Goal: Task Accomplishment & Management: Use online tool/utility

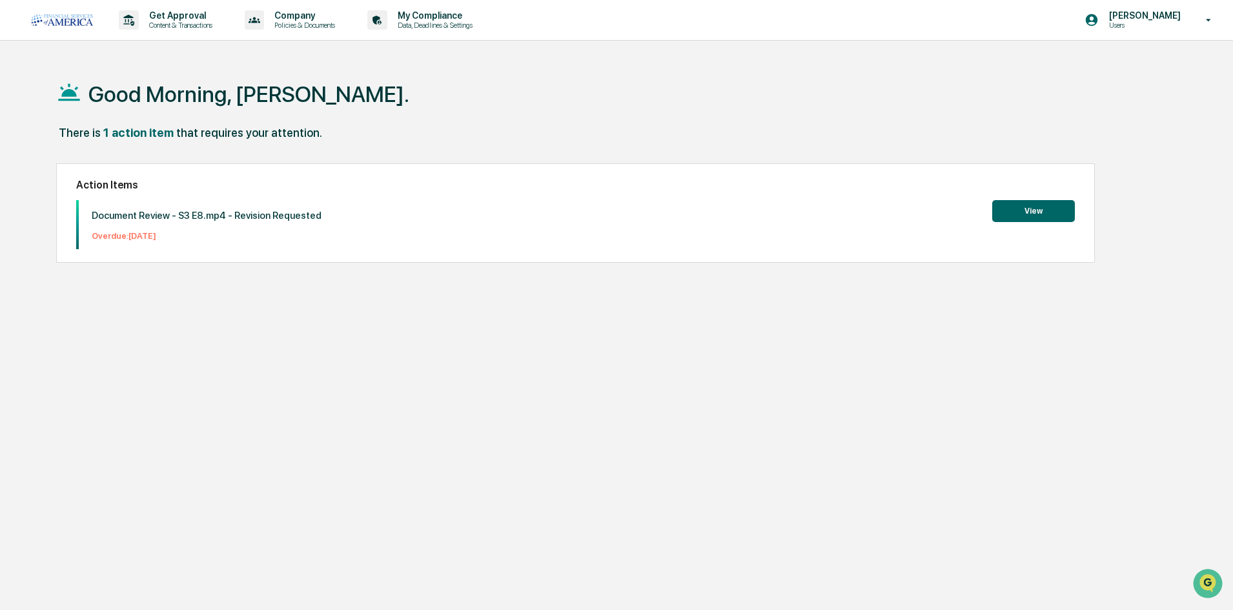
click at [996, 212] on button "View" at bounding box center [1033, 211] width 83 height 22
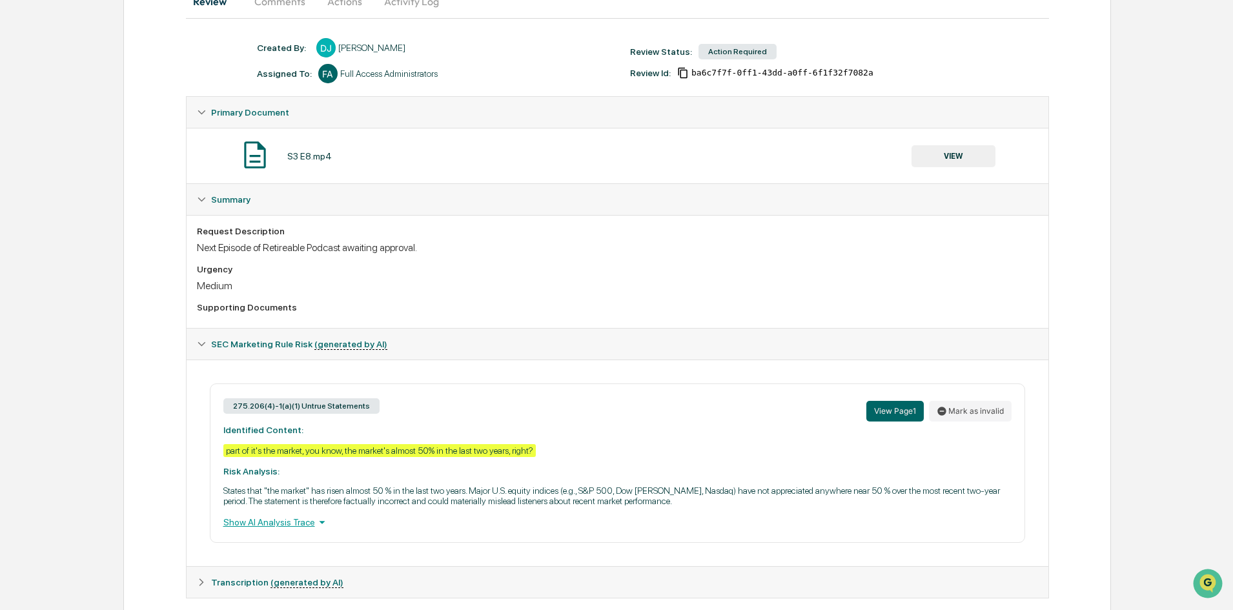
scroll to position [168, 0]
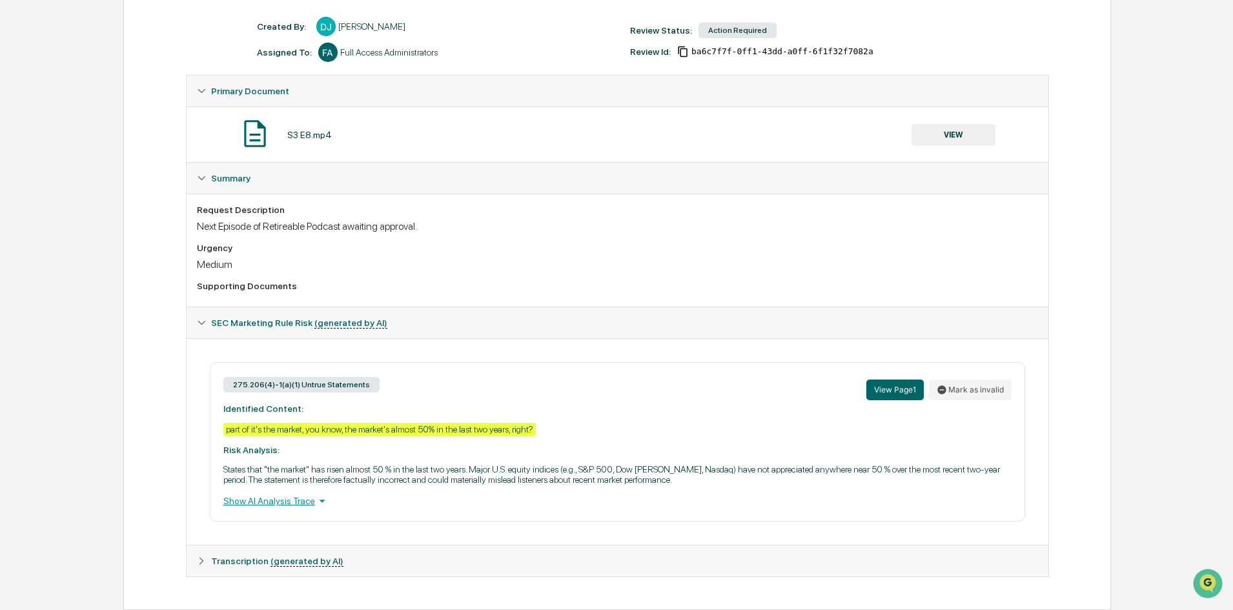
click at [316, 502] on icon at bounding box center [322, 501] width 14 height 14
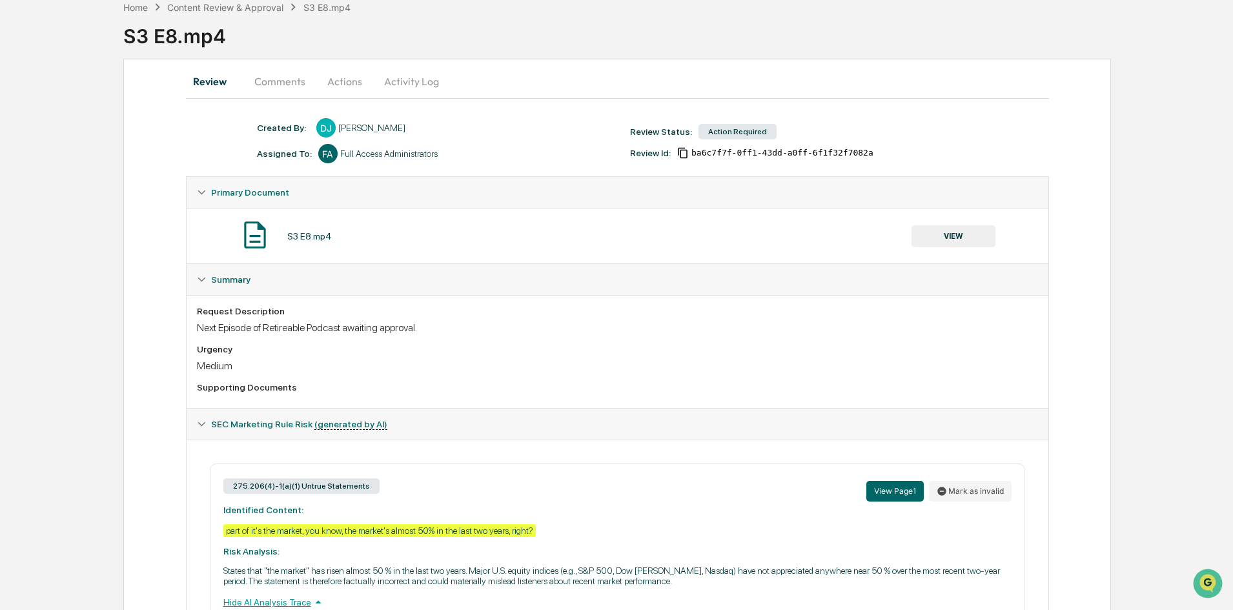
scroll to position [225, 0]
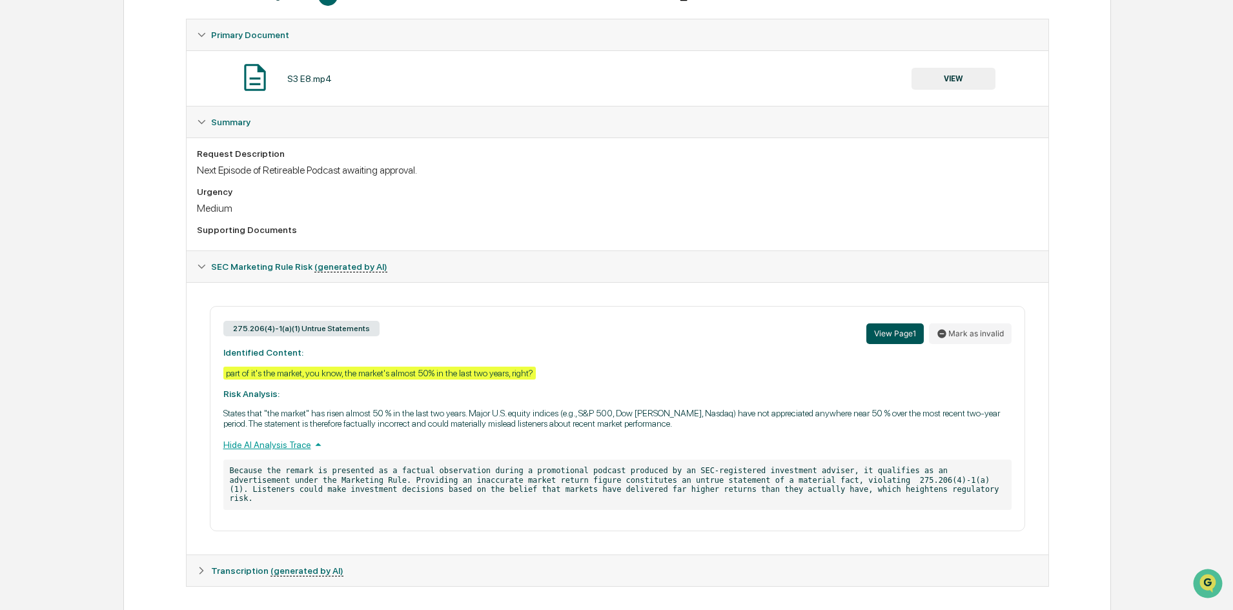
click at [900, 338] on button "View Page 1" at bounding box center [894, 333] width 57 height 21
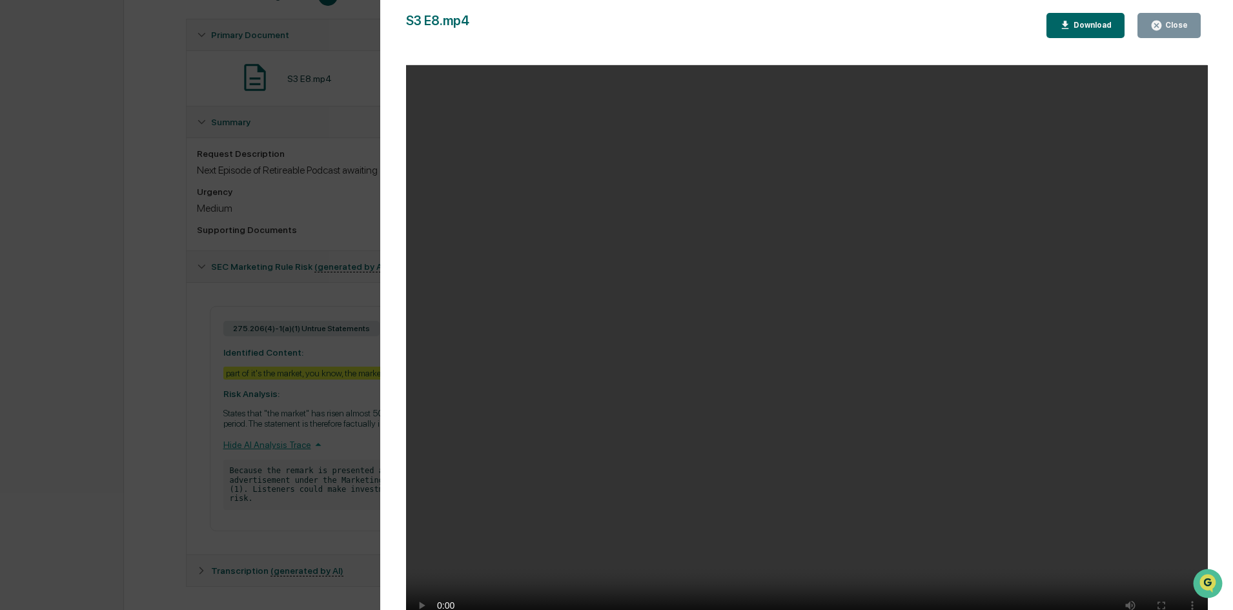
click at [1166, 21] on div "Close" at bounding box center [1174, 25] width 25 height 9
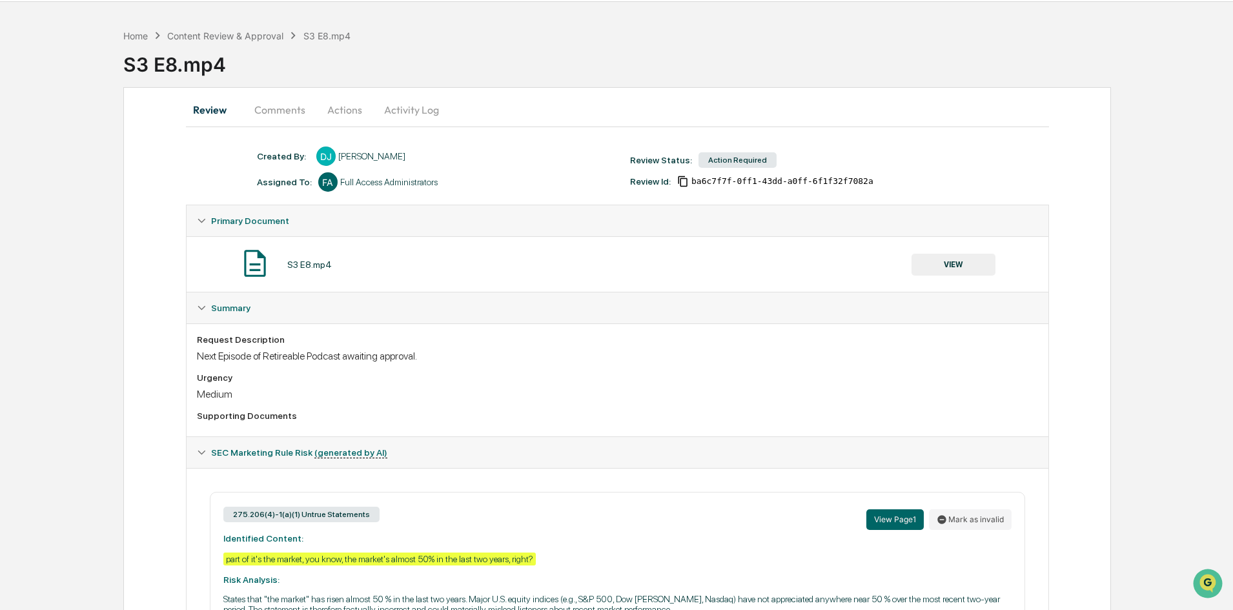
scroll to position [0, 0]
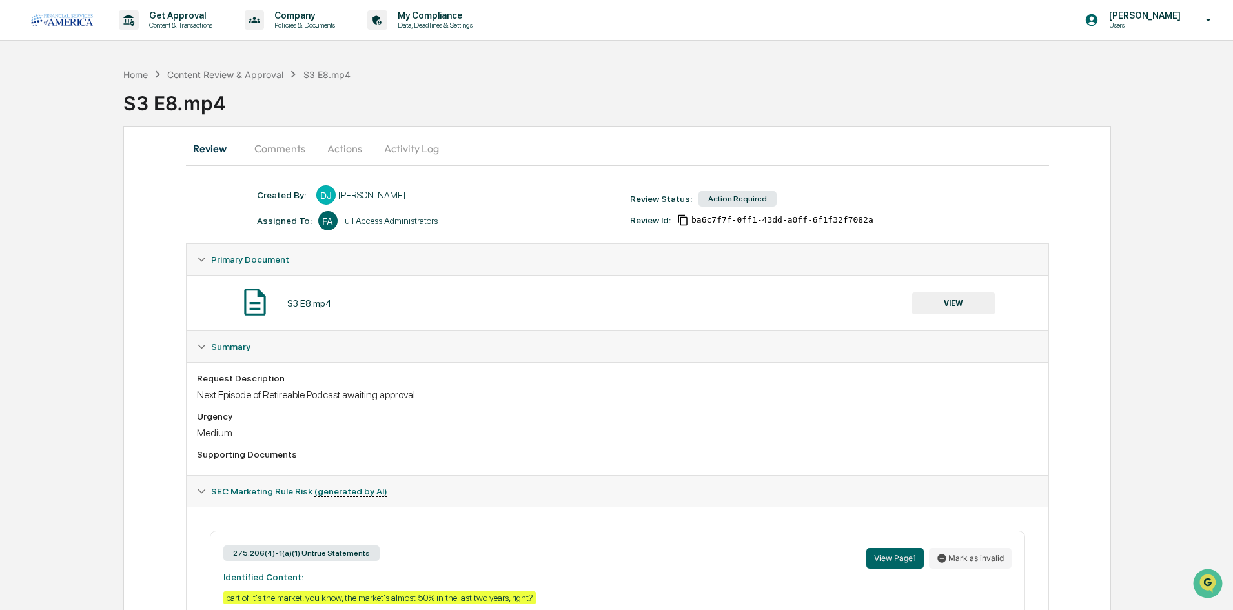
click at [274, 148] on button "Comments" at bounding box center [280, 148] width 72 height 31
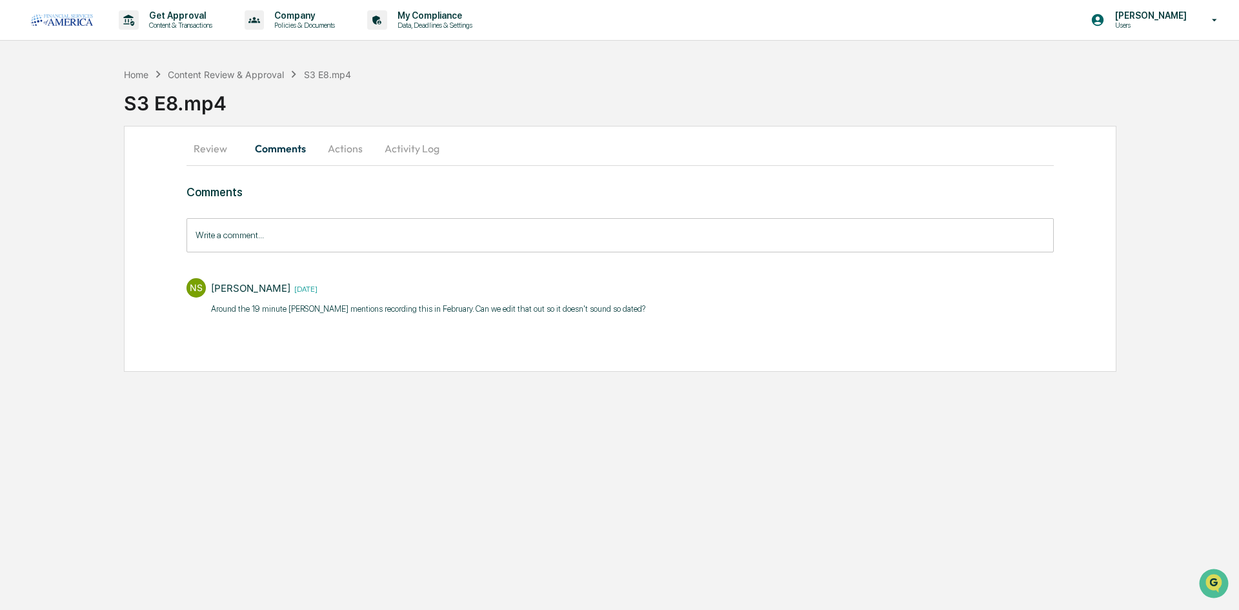
click at [347, 146] on button "Actions" at bounding box center [345, 148] width 58 height 31
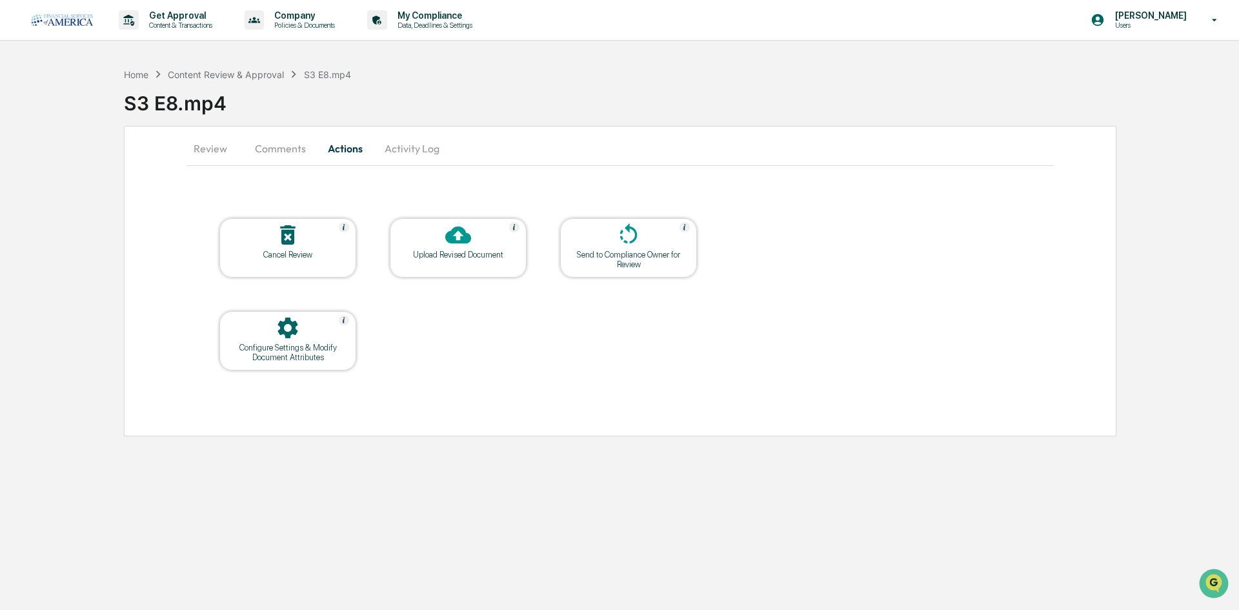
click at [480, 256] on div "Upload Revised Document" at bounding box center [458, 255] width 116 height 10
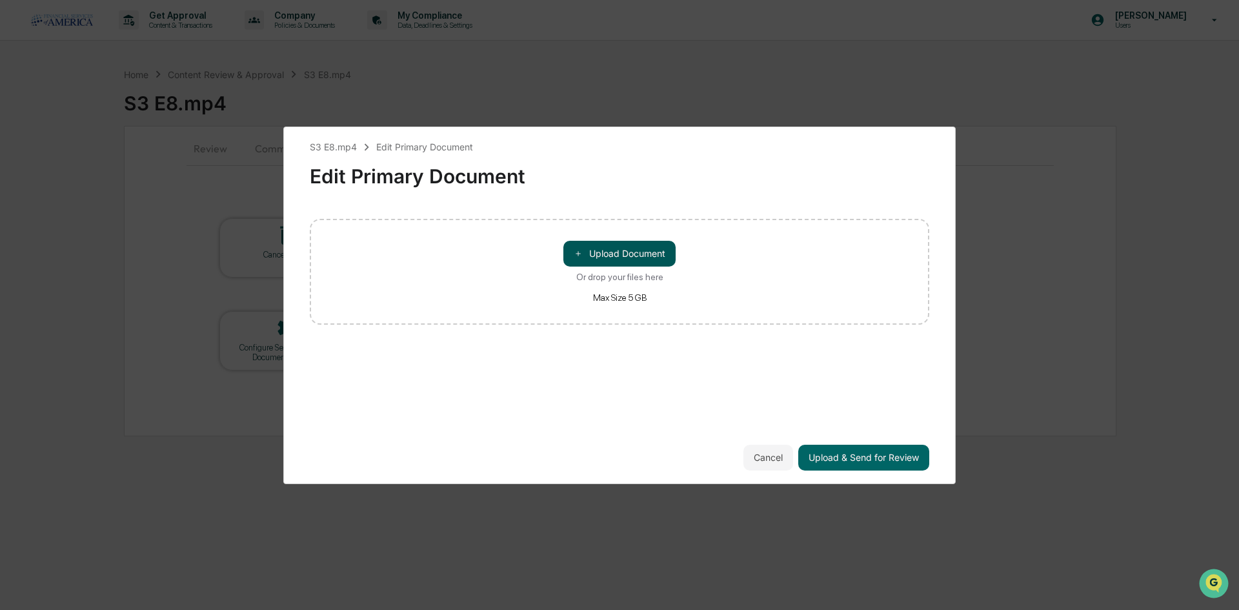
click at [633, 250] on button "＋ Upload Document" at bounding box center [619, 254] width 112 height 26
click at [763, 454] on button "Cancel" at bounding box center [768, 458] width 50 height 26
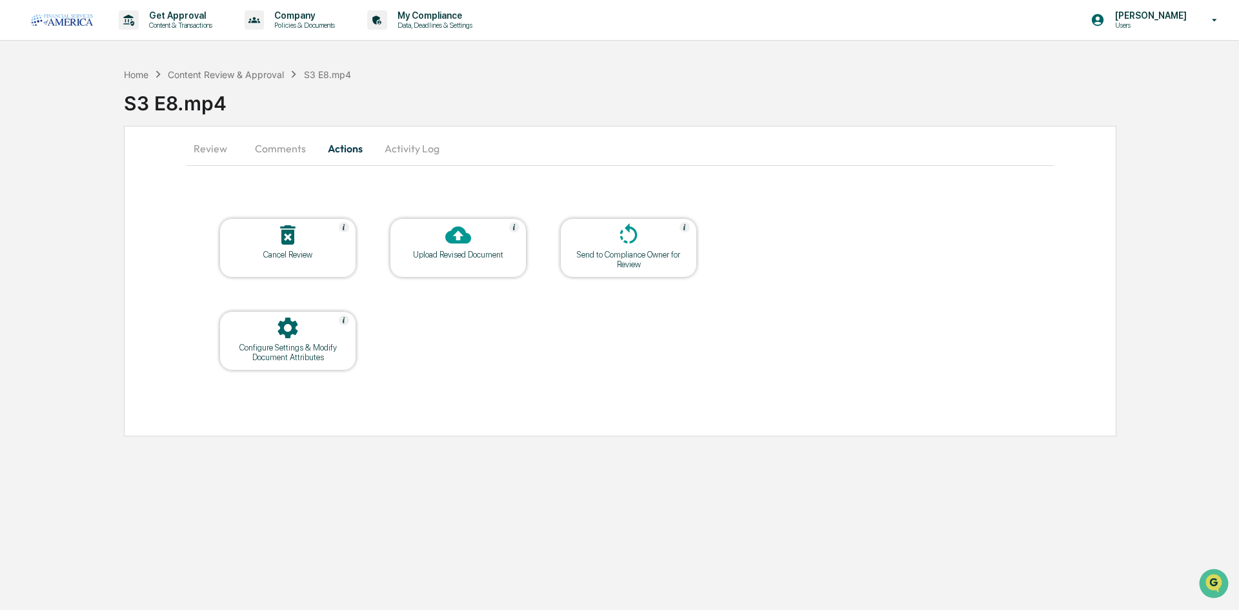
click at [498, 242] on div at bounding box center [458, 236] width 129 height 28
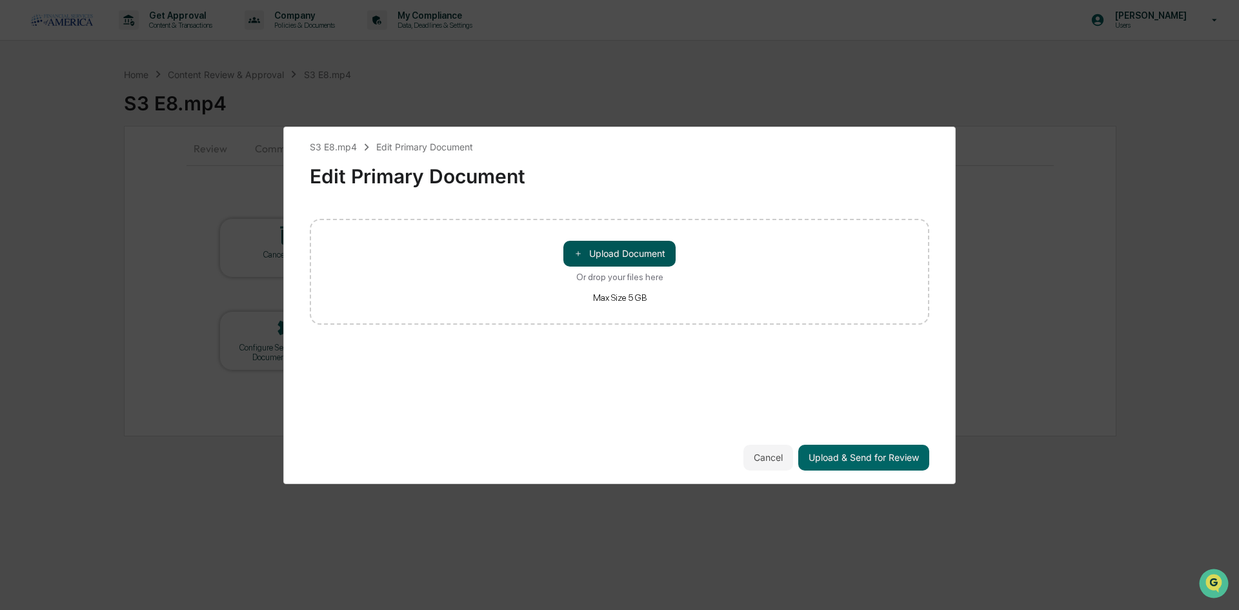
click at [583, 252] on button "＋ Upload Document" at bounding box center [619, 254] width 112 height 26
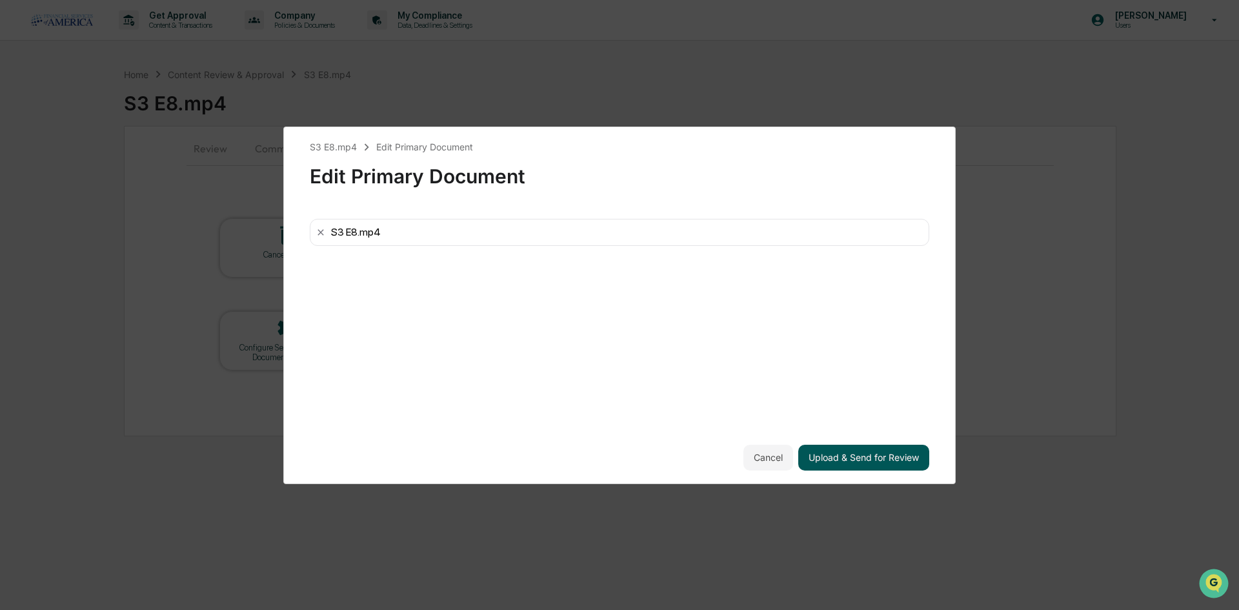
click at [845, 455] on button "Upload & Send for Review" at bounding box center [863, 458] width 131 height 26
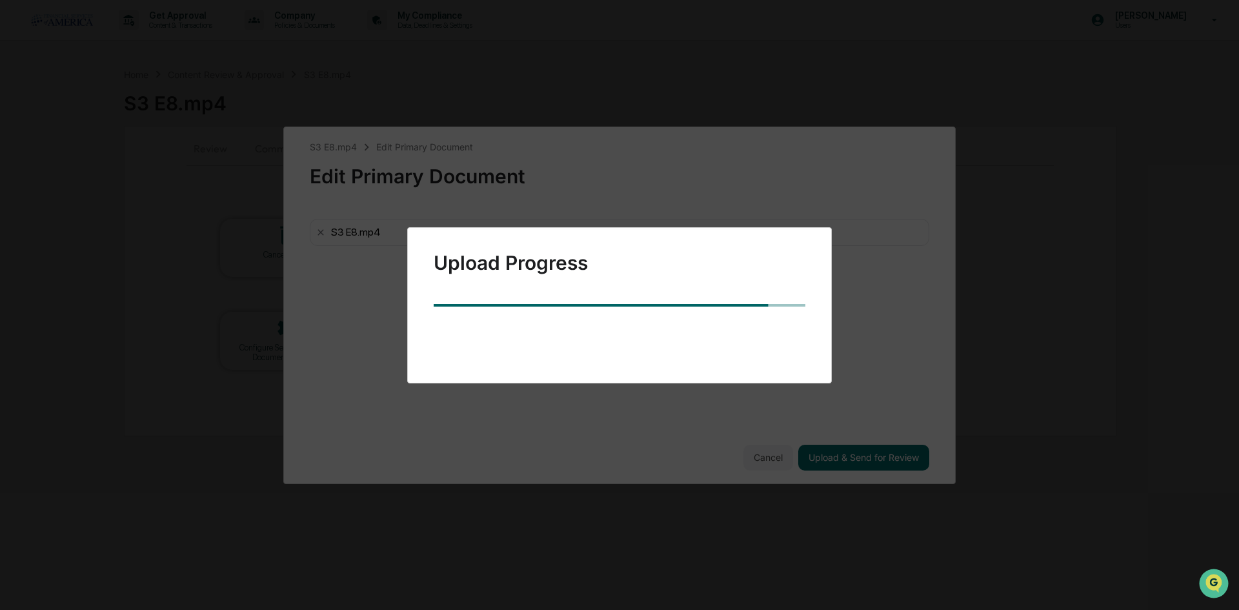
click at [636, 307] on div "Upload Progress" at bounding box center [619, 305] width 425 height 156
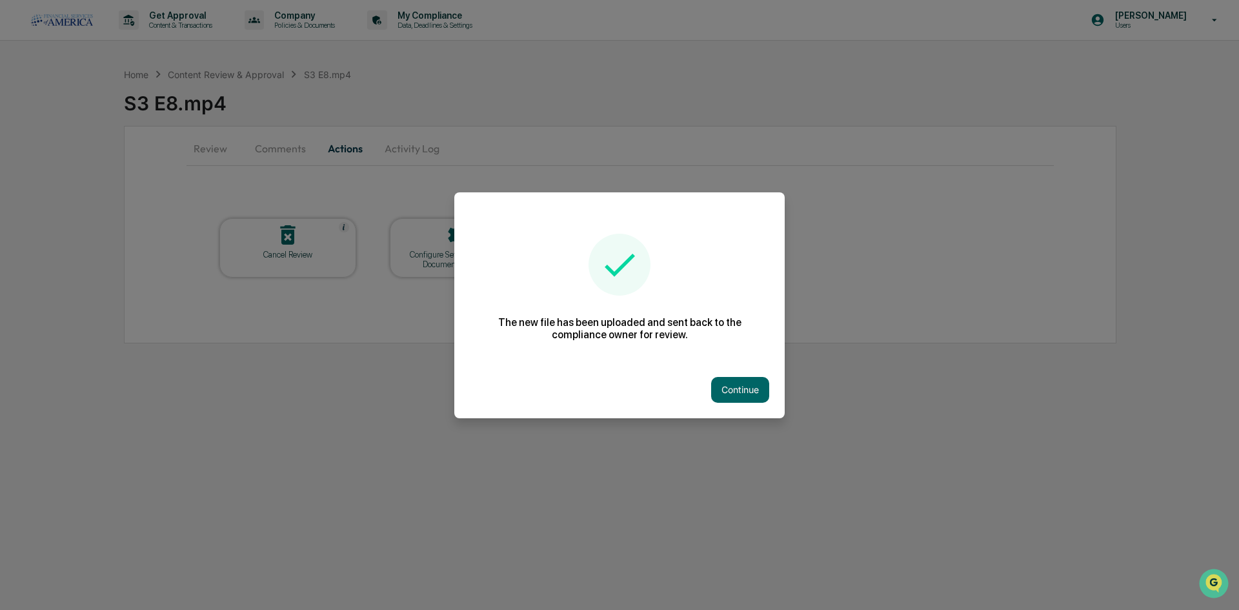
click at [754, 392] on button "Continue" at bounding box center [740, 390] width 58 height 26
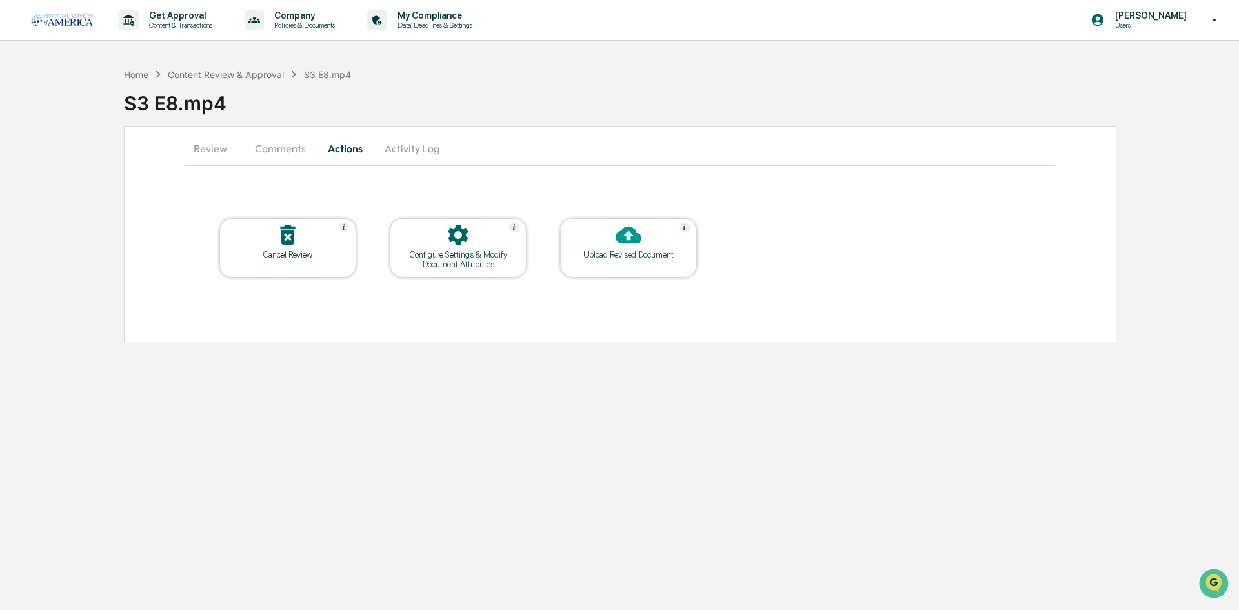
click at [399, 146] on button "Activity Log" at bounding box center [412, 148] width 76 height 31
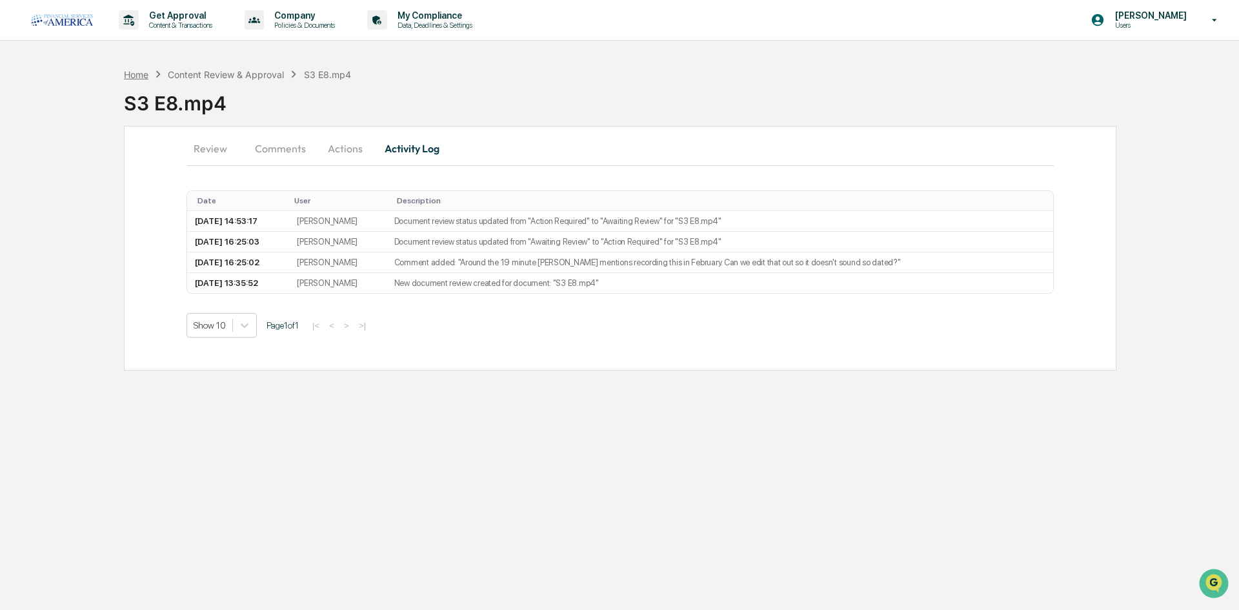
click at [131, 75] on div "Home" at bounding box center [136, 74] width 25 height 11
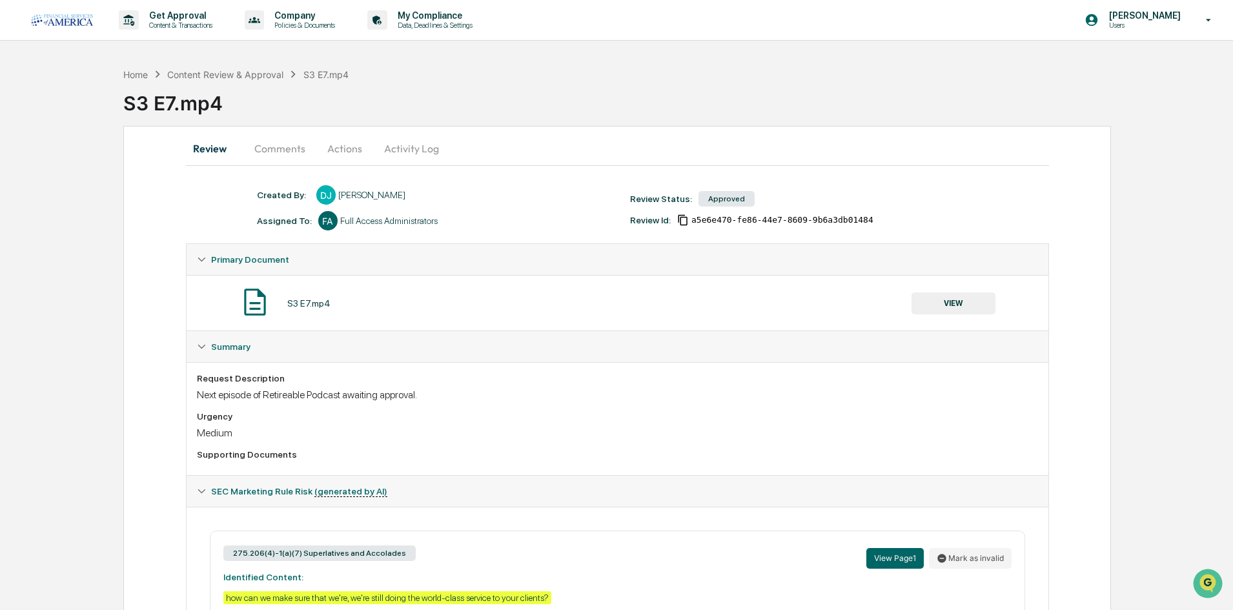
click at [423, 162] on button "Activity Log" at bounding box center [412, 148] width 76 height 31
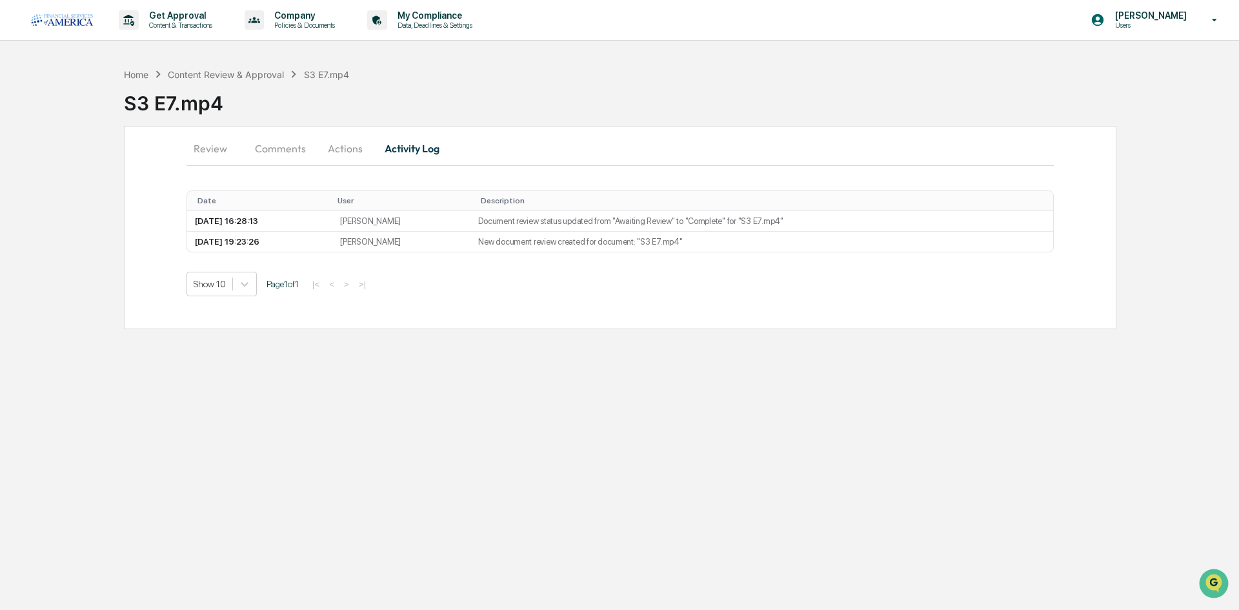
click at [350, 146] on button "Actions" at bounding box center [345, 148] width 58 height 31
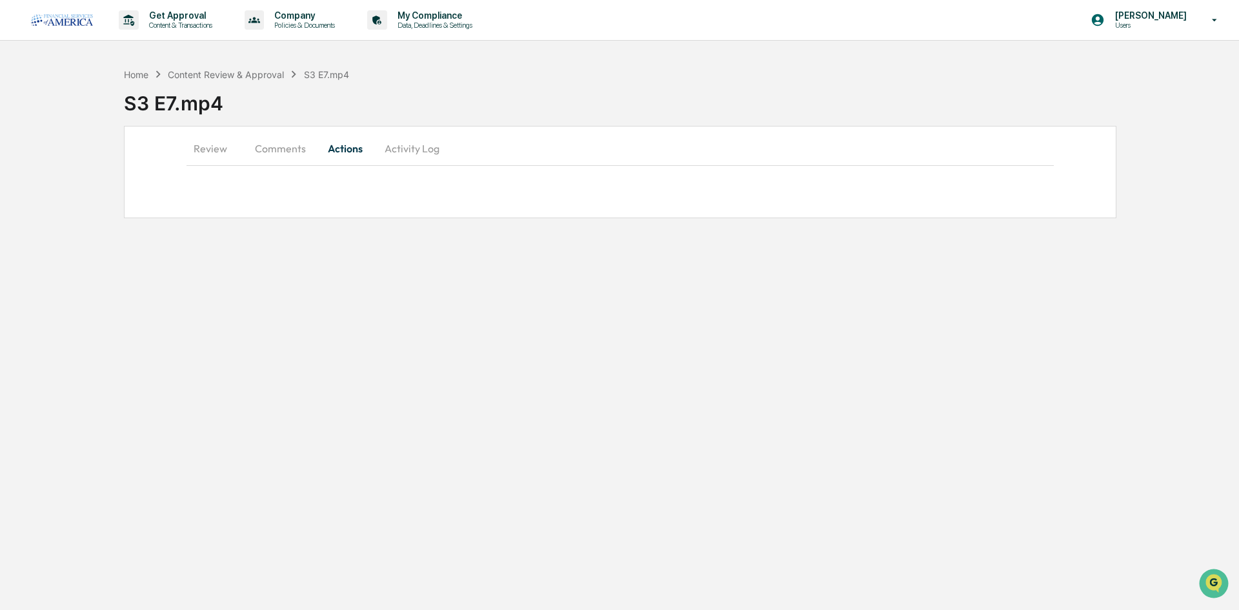
click at [293, 143] on button "Comments" at bounding box center [281, 148] width 72 height 31
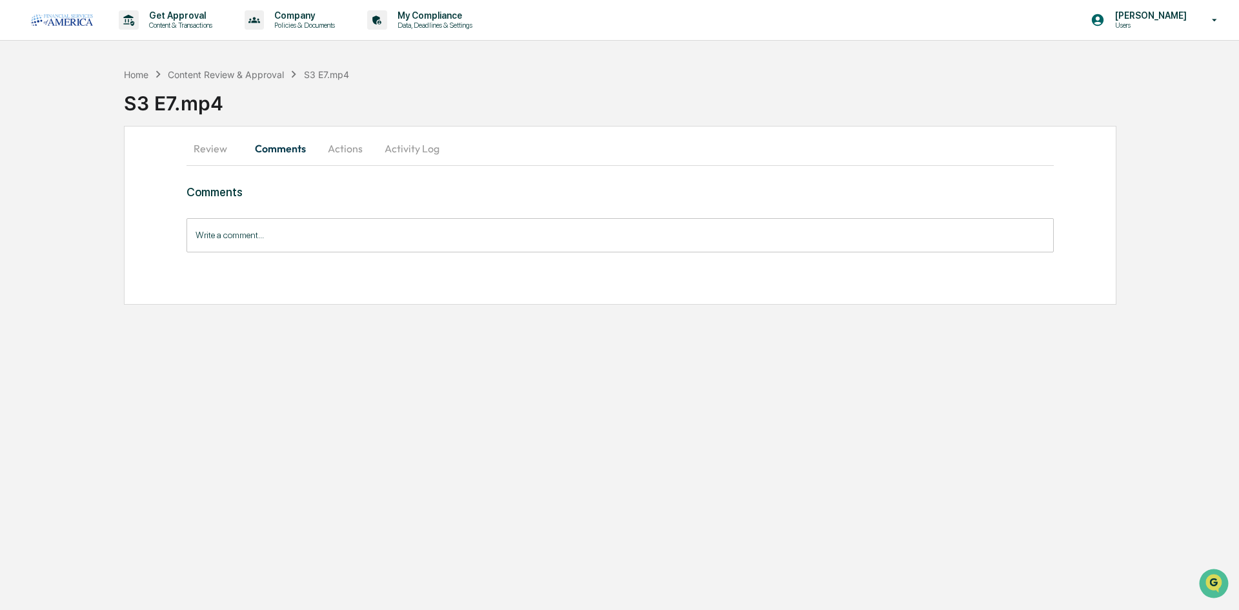
click at [347, 156] on button "Actions" at bounding box center [345, 148] width 58 height 31
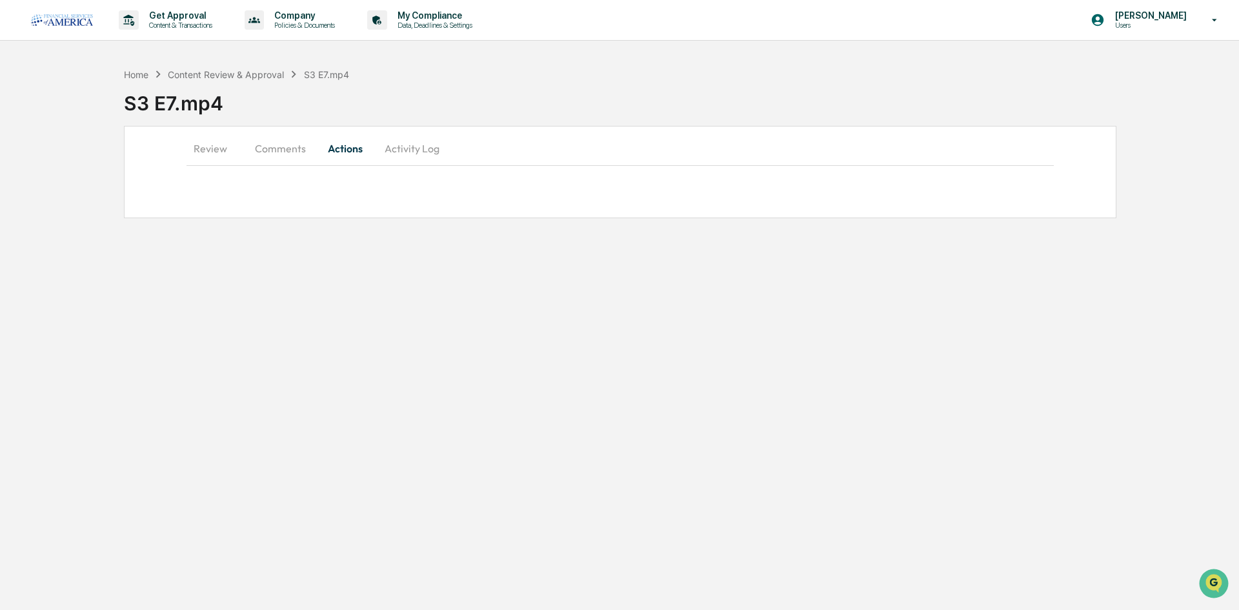
click at [207, 143] on button "Review" at bounding box center [215, 148] width 58 height 31
